Goal: Task Accomplishment & Management: Use online tool/utility

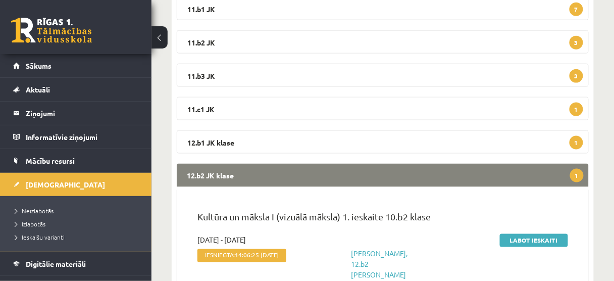
scroll to position [245, 0]
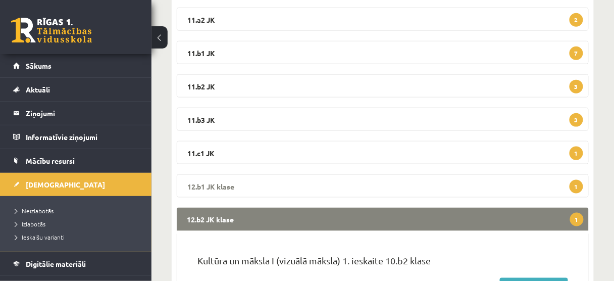
click at [574, 185] on span "1" at bounding box center [576, 187] width 14 height 14
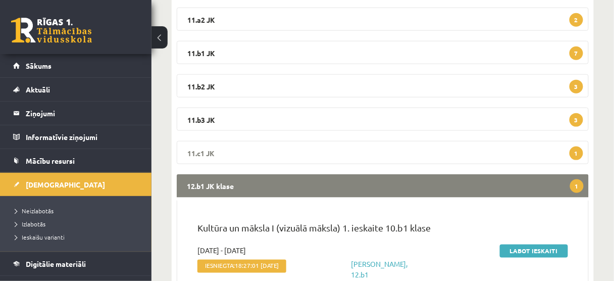
click at [574, 149] on span "1" at bounding box center [576, 153] width 14 height 14
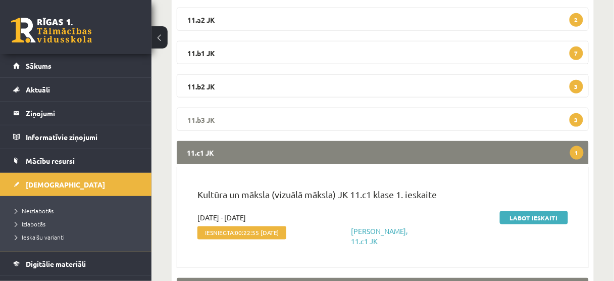
click at [575, 118] on span "3" at bounding box center [576, 120] width 14 height 14
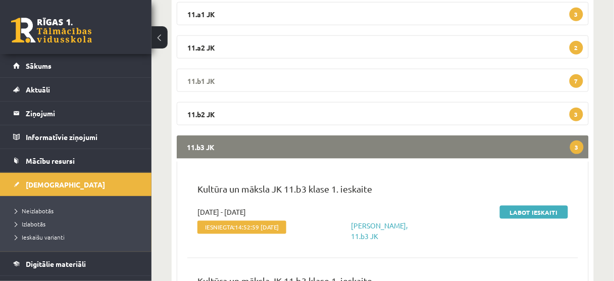
scroll to position [204, 0]
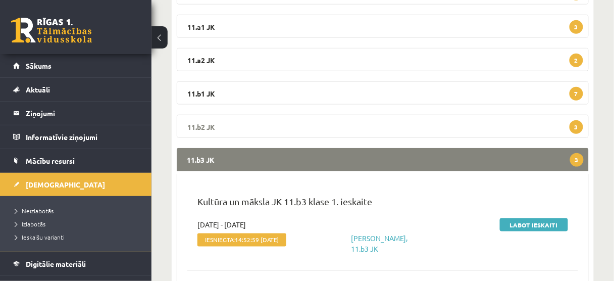
click at [575, 122] on span "3" at bounding box center [576, 127] width 14 height 14
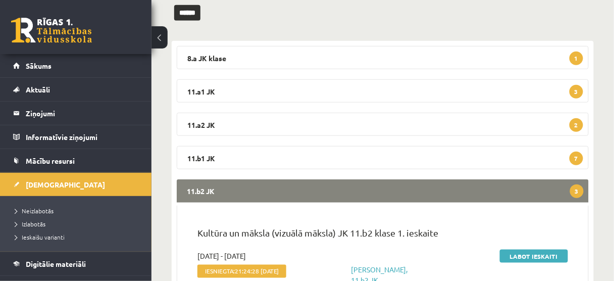
scroll to position [124, 0]
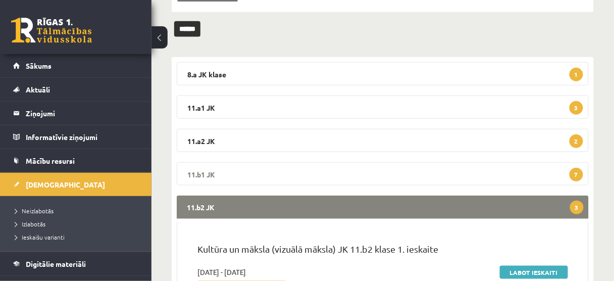
click at [578, 172] on span "7" at bounding box center [576, 175] width 14 height 14
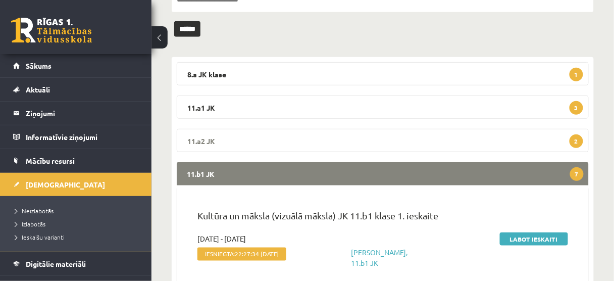
click at [575, 139] on span "2" at bounding box center [576, 141] width 14 height 14
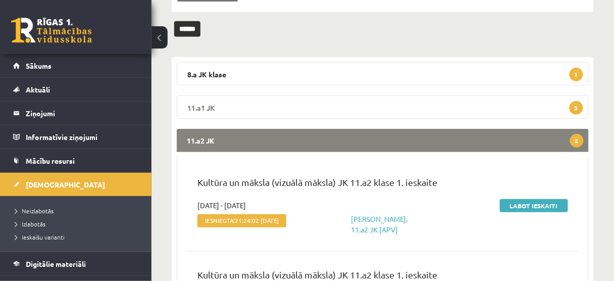
click at [576, 109] on span "3" at bounding box center [576, 108] width 14 height 14
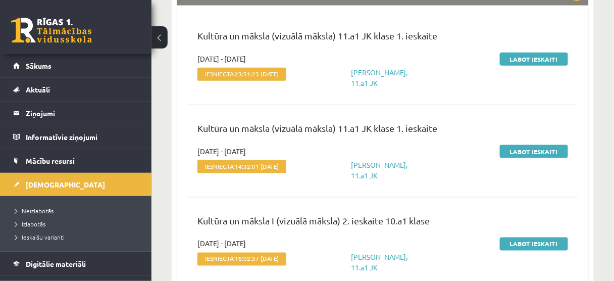
scroll to position [245, 0]
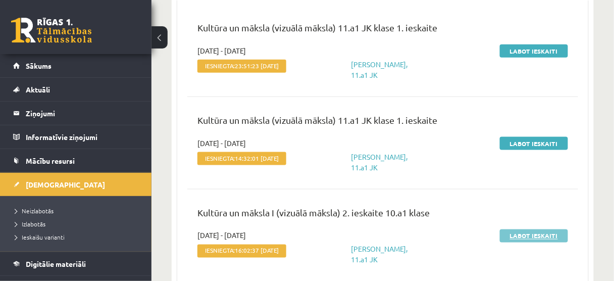
click at [547, 242] on link "Labot ieskaiti" at bounding box center [534, 235] width 68 height 13
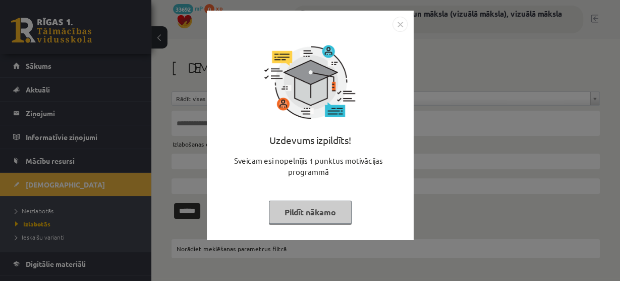
click at [329, 208] on button "Pildīt nākamo" at bounding box center [310, 211] width 83 height 23
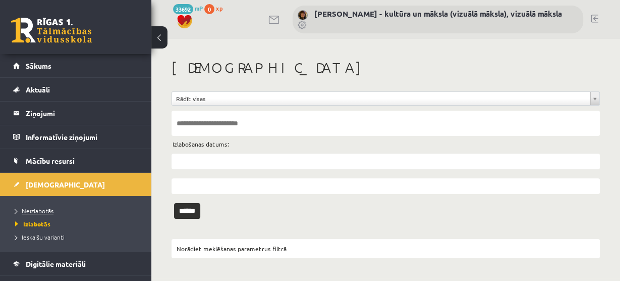
click at [41, 208] on span "Neizlabotās" at bounding box center [34, 210] width 38 height 8
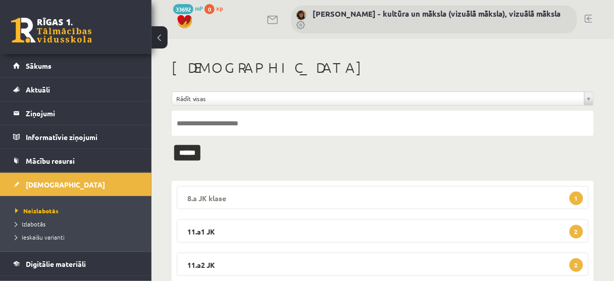
click at [575, 198] on span "1" at bounding box center [576, 198] width 14 height 14
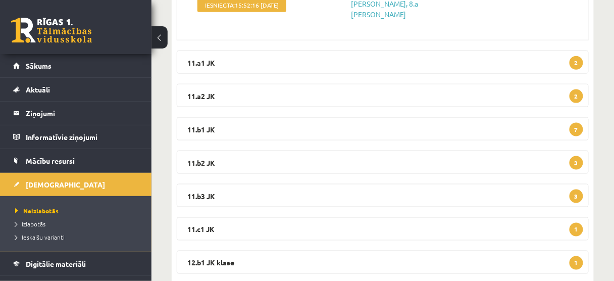
scroll to position [132, 0]
